Goal: Find specific page/section: Find specific page/section

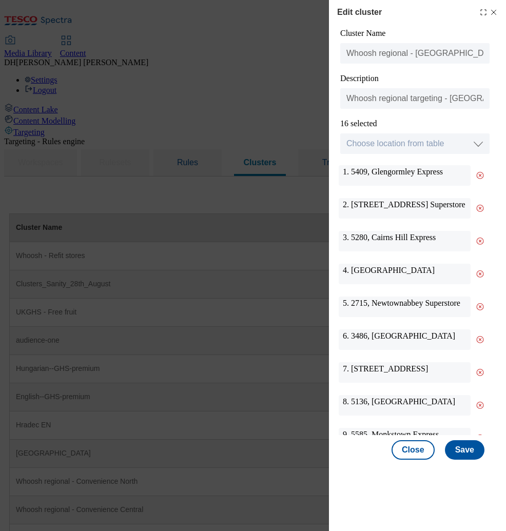
select select "locationtable"
click at [494, 12] on icon "Modal" at bounding box center [494, 12] width 8 height 8
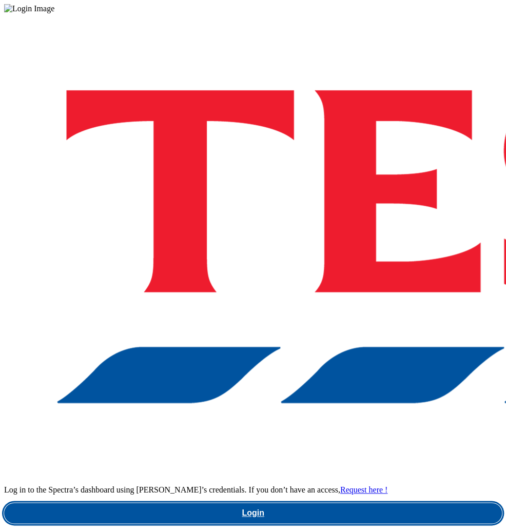
click at [316, 503] on link "Login" at bounding box center [253, 513] width 498 height 21
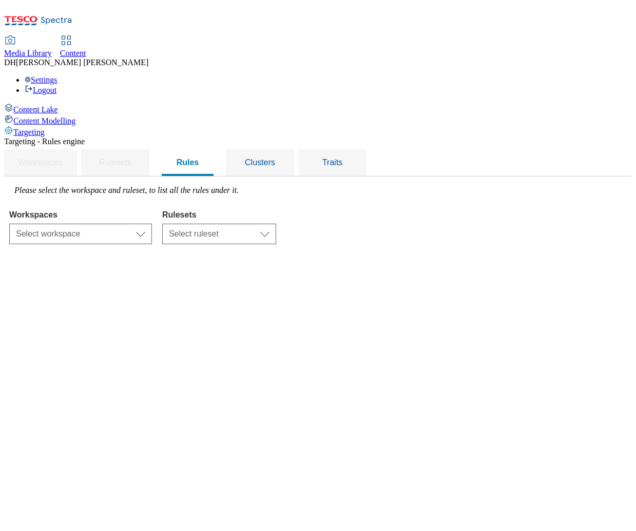
click at [58, 105] on span "Content Lake" at bounding box center [35, 109] width 45 height 9
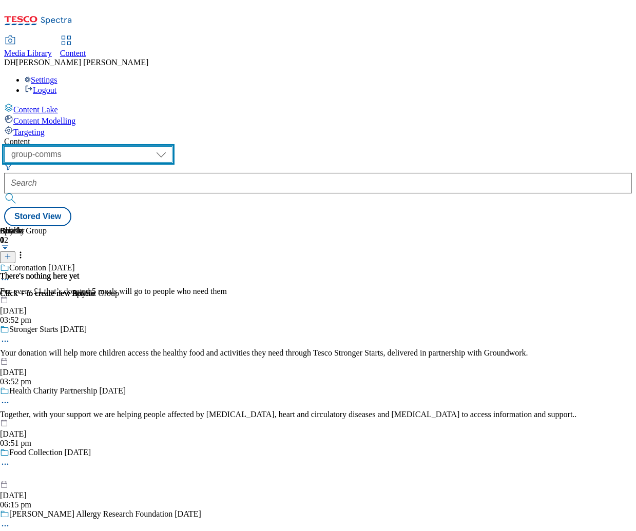
click at [172, 146] on select "dotcom-cz dotcom-hu dotcom-sk fnf-uk ghs-roi ghs-uk group-comms ighs-cz ighs-hu…" at bounding box center [88, 154] width 168 height 16
select select "ghs-uk"
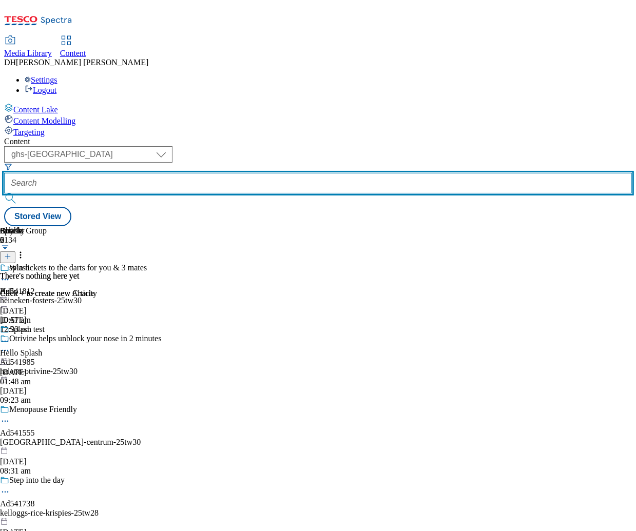
click at [295, 173] on input "text" at bounding box center [318, 183] width 628 height 21
paste input "/fnf-new-season"
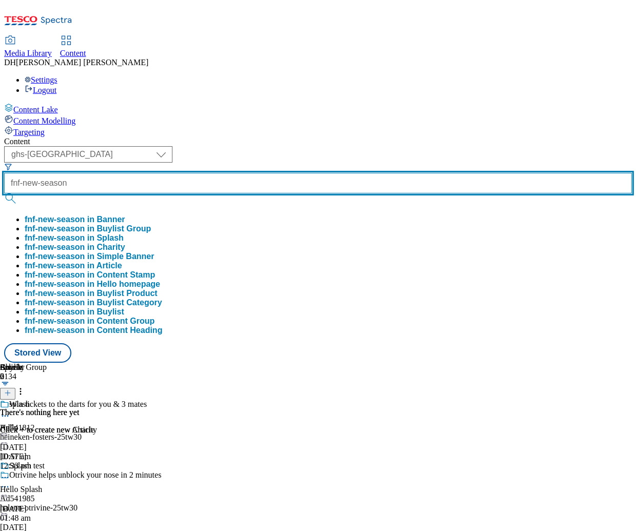
type input "fnf-new-season"
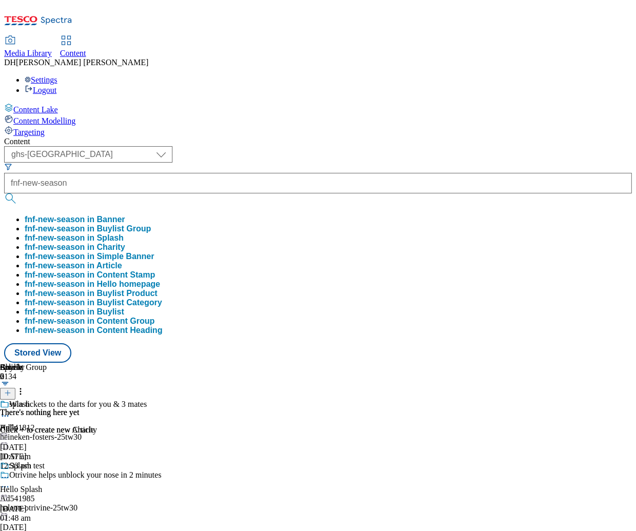
click at [151, 224] on button "fnf-new-season in Buylist Group" at bounding box center [88, 228] width 126 height 9
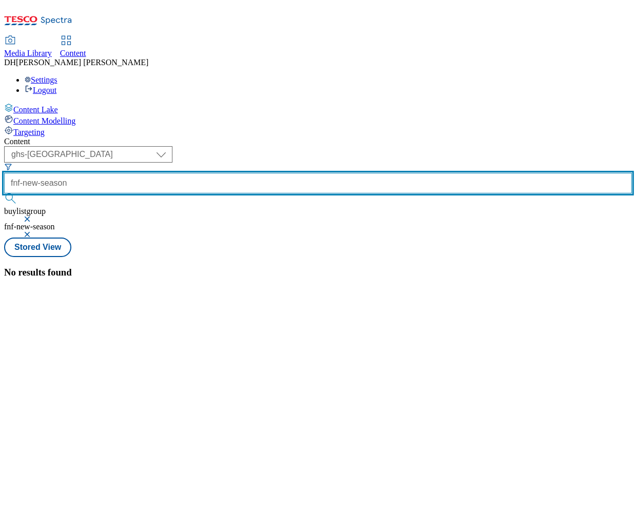
click at [316, 173] on input "fnf-new-season" at bounding box center [318, 183] width 628 height 21
click at [326, 173] on input "fnf-new-season" at bounding box center [318, 183] width 628 height 21
click at [4, 193] on button "submit" at bounding box center [11, 198] width 14 height 10
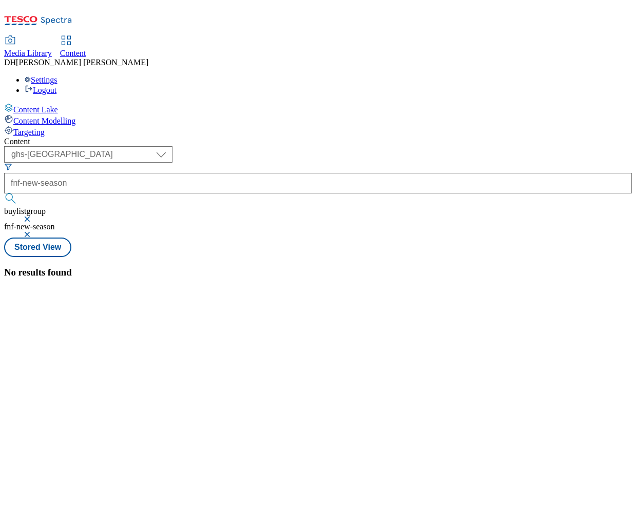
click at [33, 231] on button "button" at bounding box center [28, 234] width 10 height 6
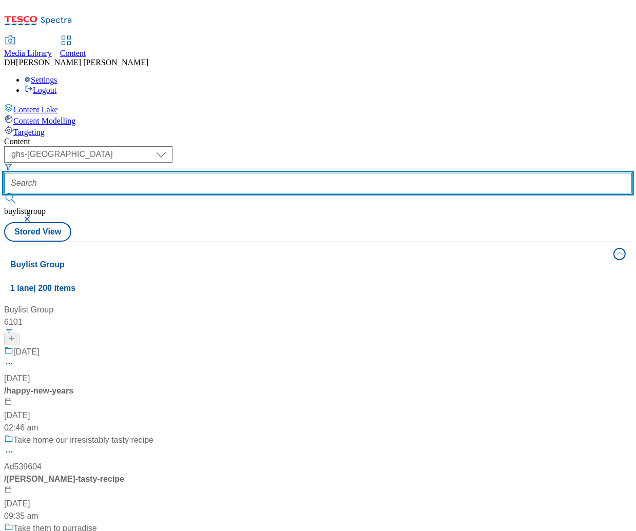
click at [272, 173] on input "text" at bounding box center [318, 183] width 628 height 21
paste input "/fnf-new-season"
click at [277, 173] on input "/fnf-new-season" at bounding box center [318, 183] width 628 height 21
type input "fnf-new-season"
click at [4, 193] on button "submit" at bounding box center [11, 198] width 14 height 10
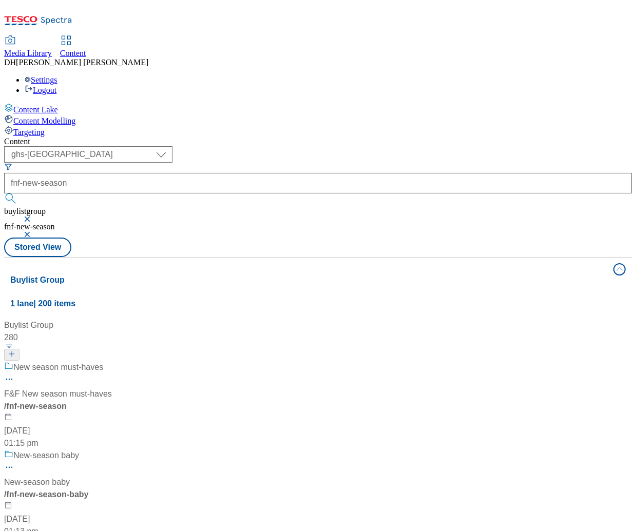
click at [132, 361] on div "New season must-haves" at bounding box center [68, 374] width 128 height 27
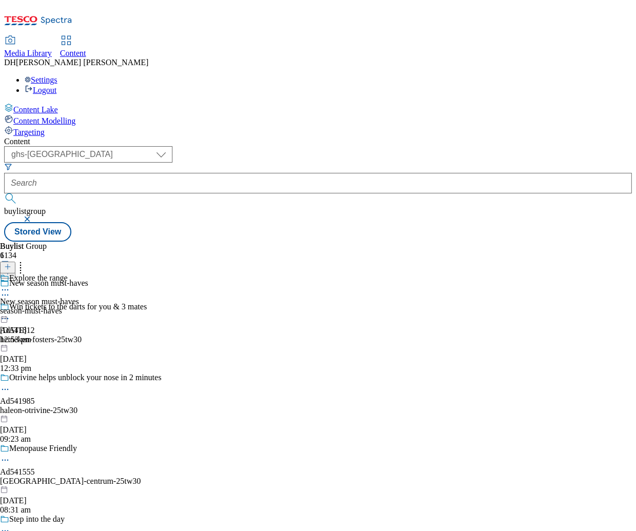
click at [9, 289] on circle at bounding box center [8, 290] width 2 height 2
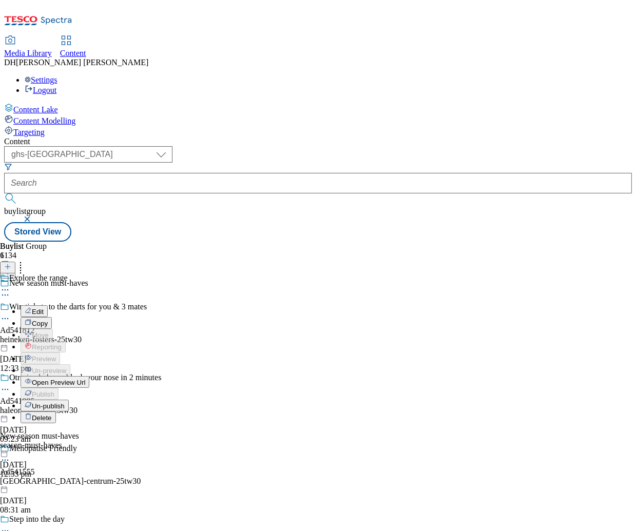
click at [85, 379] on span "Open Preview Url" at bounding box center [58, 383] width 53 height 8
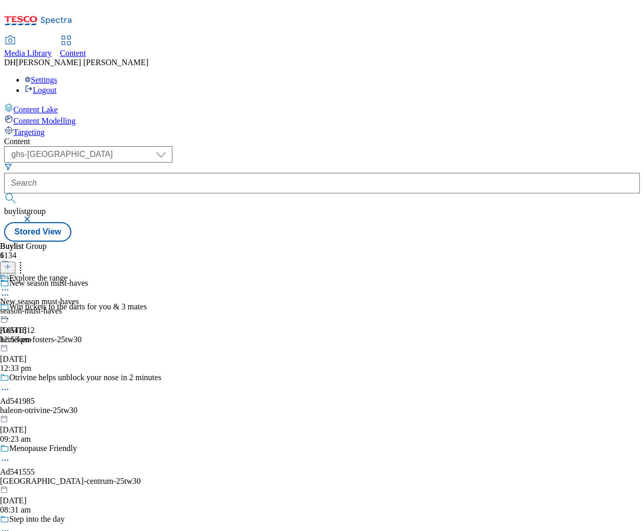
click at [10, 285] on icon at bounding box center [5, 290] width 10 height 10
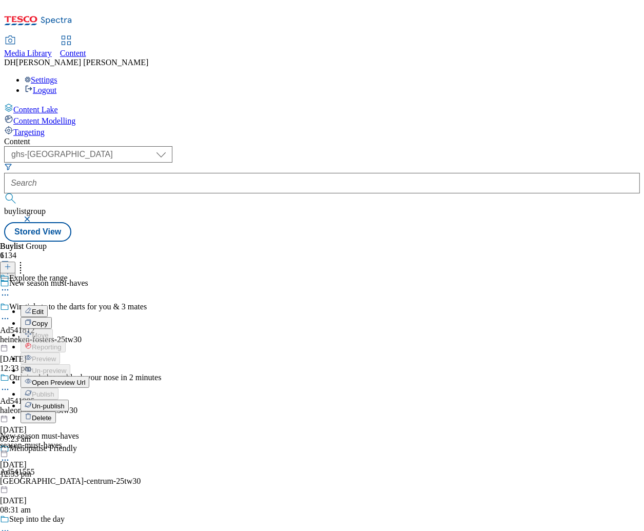
click at [471, 242] on div "Buylist 1 Explore the range Edit Copy Move Reporting Preview Un-preview Open Pr…" at bounding box center [322, 242] width 636 height 0
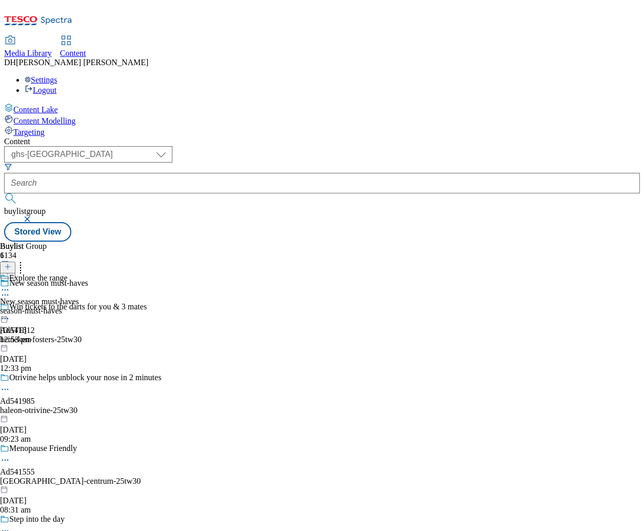
click at [79, 306] on div "season-must-haves" at bounding box center [39, 310] width 79 height 9
click at [10, 308] on icon at bounding box center [5, 313] width 10 height 10
